Goal: Contribute content: Add original content to the website for others to see

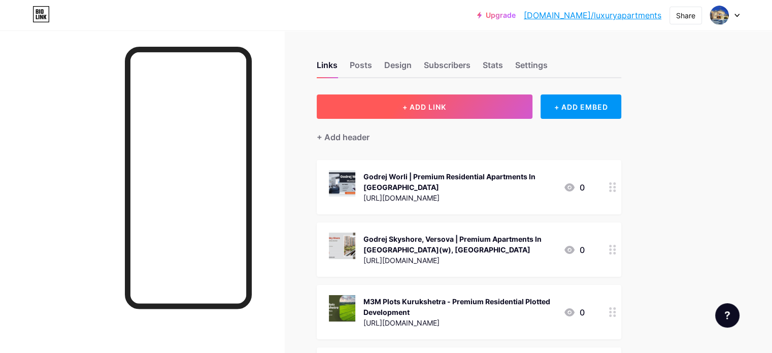
click at [446, 106] on span "+ ADD LINK" at bounding box center [425, 107] width 44 height 9
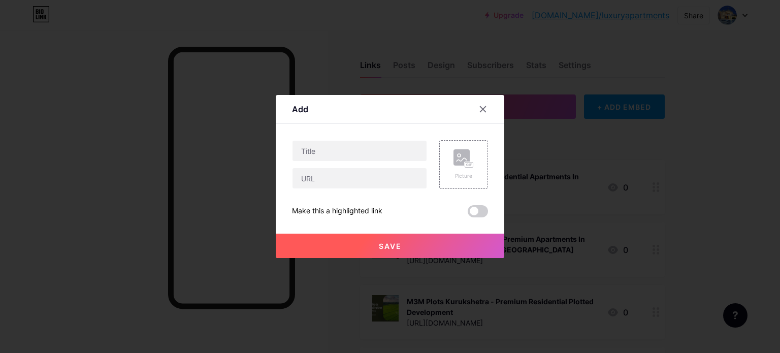
click at [367, 191] on div "Picture Make this a highlighted link Save" at bounding box center [390, 178] width 196 height 77
click at [353, 166] on div at bounding box center [359, 164] width 135 height 49
click at [323, 180] on input "text" at bounding box center [359, 178] width 134 height 20
paste input "[URL][DOMAIN_NAME]"
drag, startPoint x: 421, startPoint y: 180, endPoint x: 225, endPoint y: 180, distance: 196.5
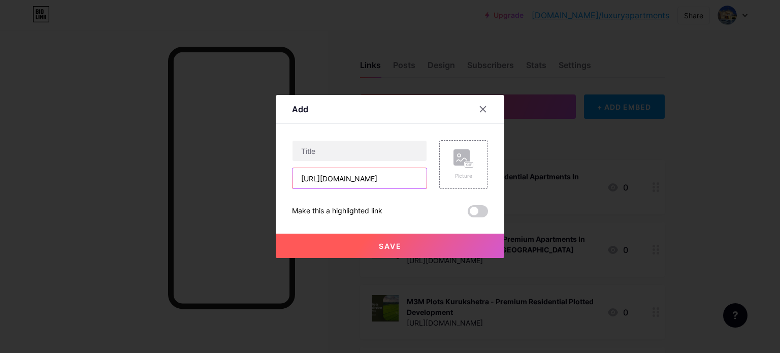
click at [225, 180] on div "Add Content YouTube Play YouTube video without leaving your page. ADD Vimeo Pla…" at bounding box center [390, 176] width 780 height 353
type input "[URL][DOMAIN_NAME]"
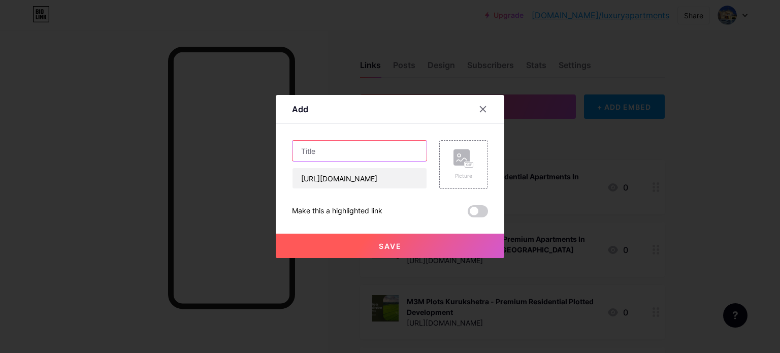
click at [331, 153] on input "text" at bounding box center [359, 151] width 134 height 20
click at [322, 145] on input "text" at bounding box center [359, 151] width 134 height 20
paste input "Runwal Raaya | Residential Apartments In [GEOGRAPHIC_DATA], [GEOGRAPHIC_DATA]"
type input "Runwal Raaya | Residential Apartments In [GEOGRAPHIC_DATA], [GEOGRAPHIC_DATA]"
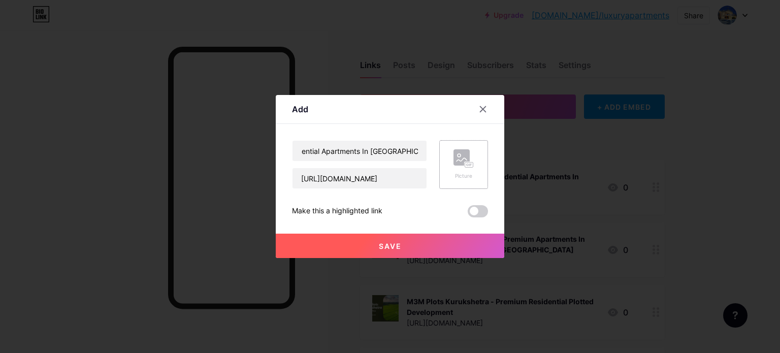
click at [463, 166] on icon at bounding box center [463, 158] width 20 height 19
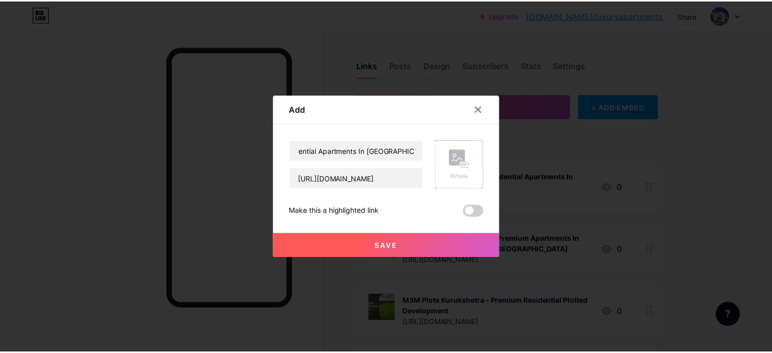
scroll to position [0, 0]
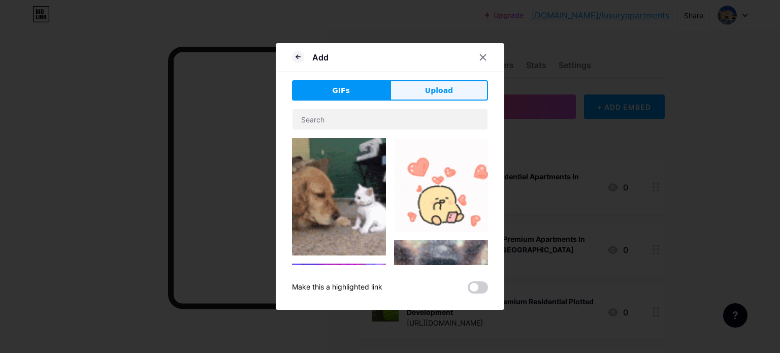
click at [431, 92] on span "Upload" at bounding box center [439, 90] width 28 height 11
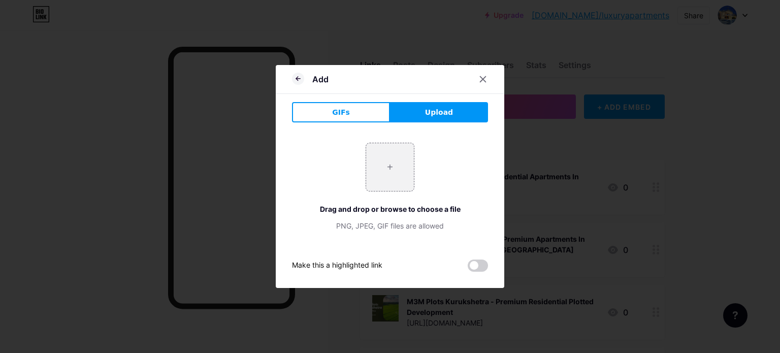
click at [443, 115] on span "Upload" at bounding box center [439, 112] width 28 height 11
click at [398, 166] on input "file" at bounding box center [390, 167] width 48 height 48
type input "C:\fakepath\2.jpg"
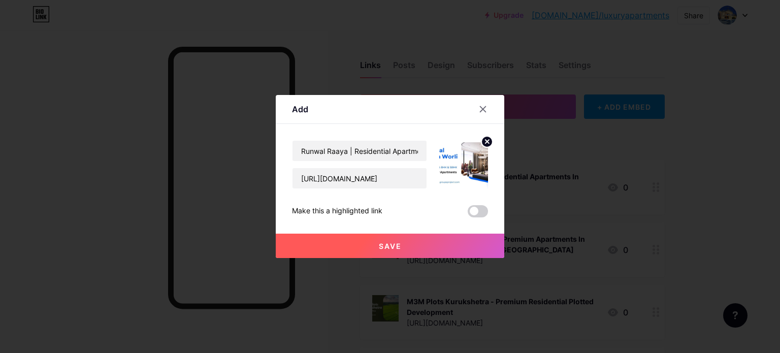
click at [460, 164] on img at bounding box center [463, 164] width 49 height 49
click at [489, 136] on icon at bounding box center [487, 142] width 12 height 12
click at [469, 163] on rect at bounding box center [469, 164] width 8 height 5
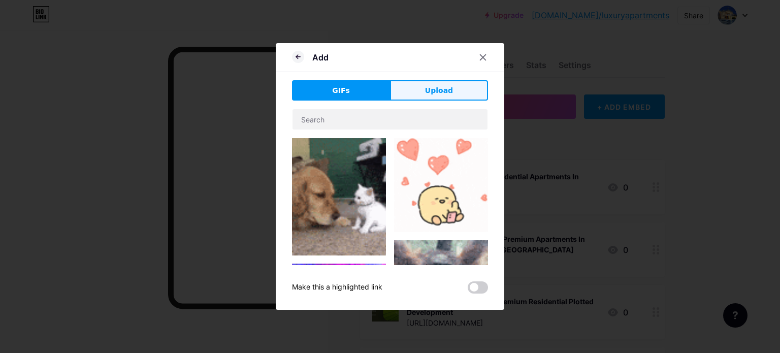
click at [452, 91] on button "Upload" at bounding box center [439, 90] width 98 height 20
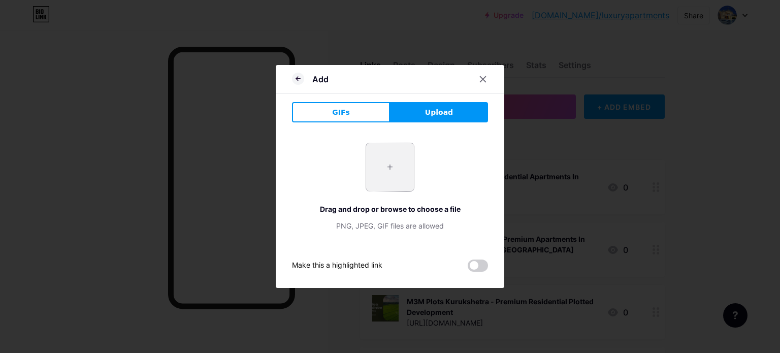
click at [388, 168] on input "file" at bounding box center [390, 167] width 48 height 48
type input "C:\fakepath\1.jpg"
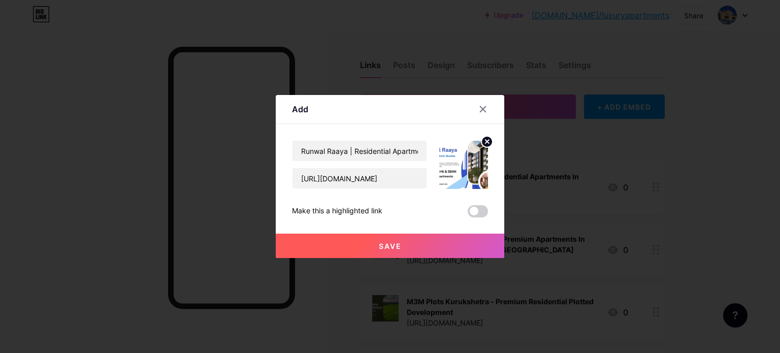
click at [408, 237] on button "Save" at bounding box center [390, 246] width 228 height 24
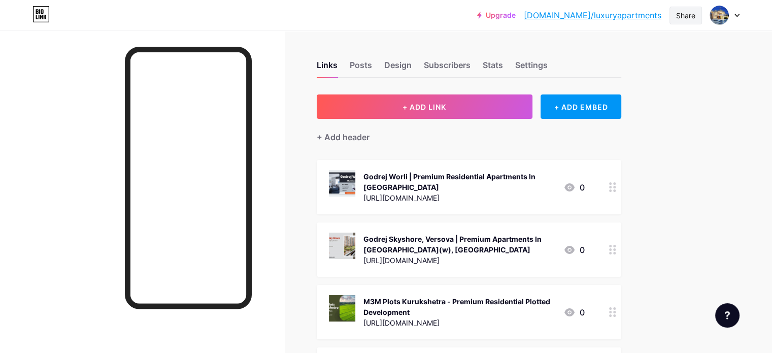
click at [678, 14] on div "Share" at bounding box center [685, 15] width 19 height 11
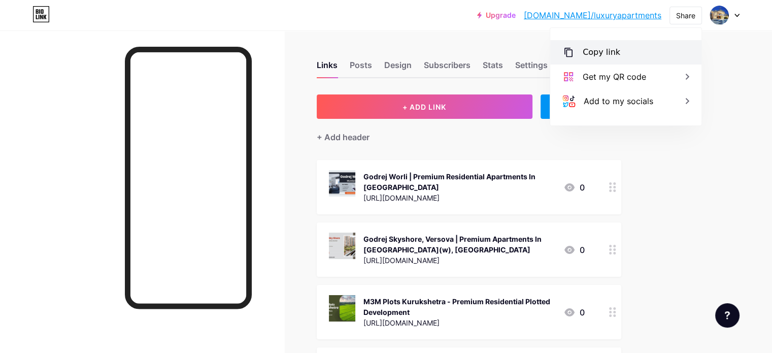
click at [600, 50] on div "Copy link" at bounding box center [602, 52] width 38 height 12
